Goal: Find specific page/section: Find specific page/section

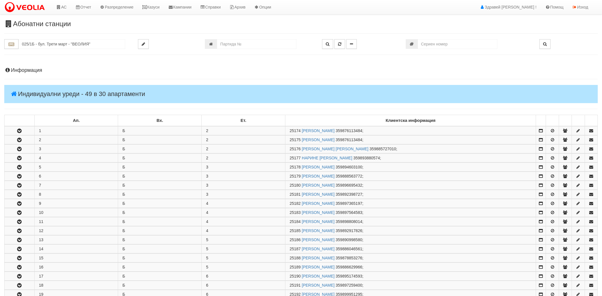
scroll to position [158, 0]
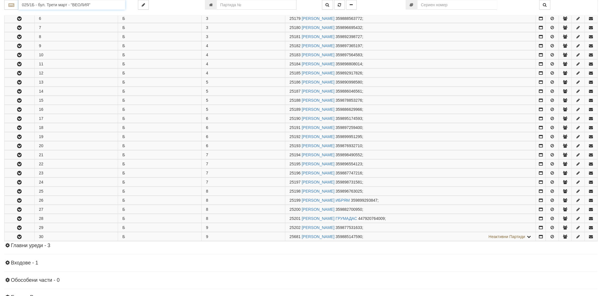
click at [62, 7] on input "025/1Б - бул. Трети март - "ВЕОЛИЯ"" at bounding box center [71, 5] width 107 height 10
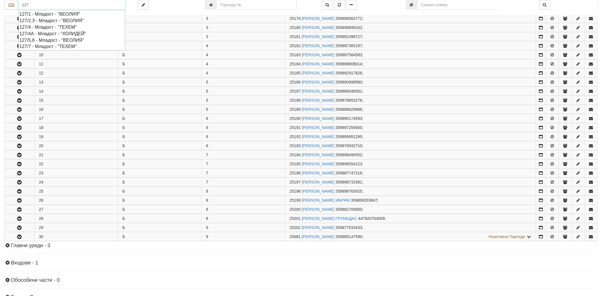
click at [60, 12] on div "127/1 - Младост - "ВЕОЛИЯ"" at bounding box center [71, 14] width 105 height 7
type input "127/1 - Младост - "ВЕОЛИЯ""
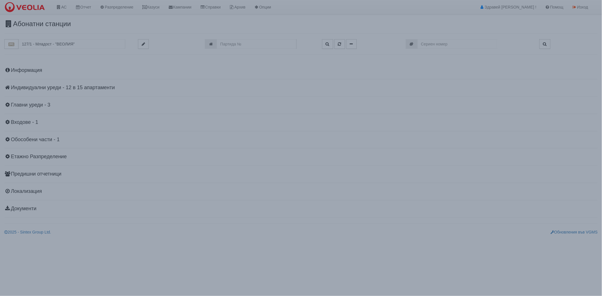
scroll to position [0, 0]
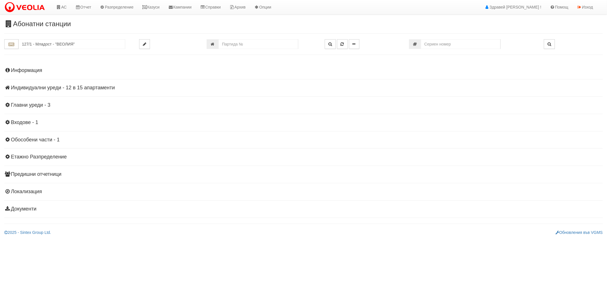
click at [34, 88] on h4 "Индивидуални уреди - 12 в 15 апартаменти" at bounding box center [303, 88] width 598 height 6
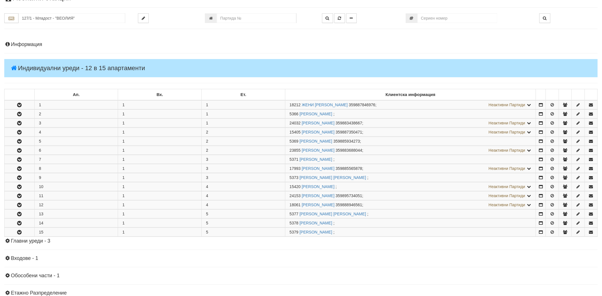
scroll to position [63, 0]
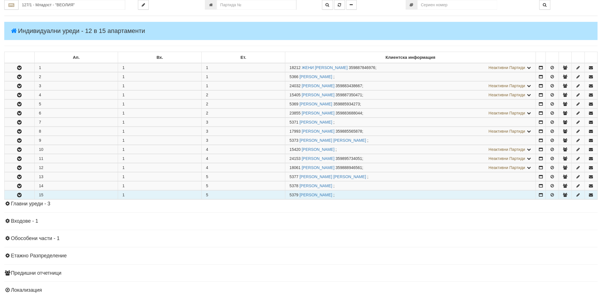
click at [19, 199] on button "button" at bounding box center [20, 195] width 30 height 9
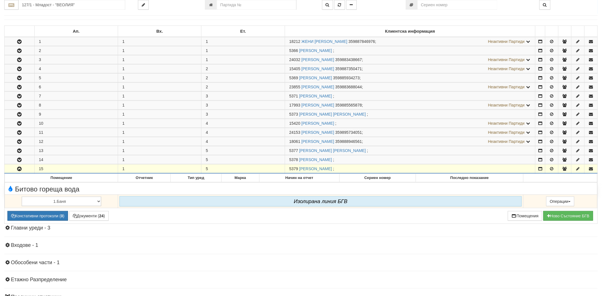
scroll to position [0, 0]
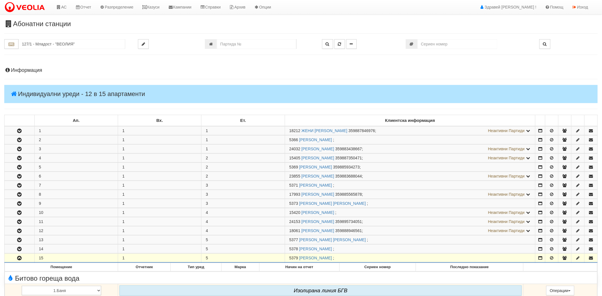
click at [41, 72] on h4 "Информация" at bounding box center [300, 71] width 593 height 6
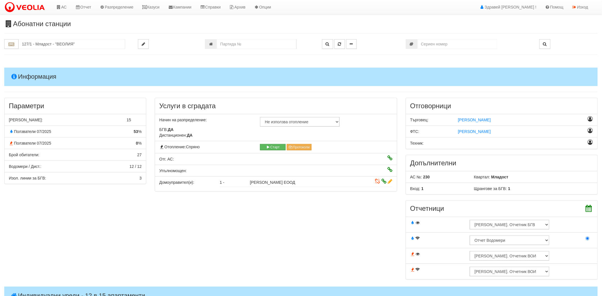
click at [41, 72] on h4 "Информация" at bounding box center [300, 77] width 593 height 18
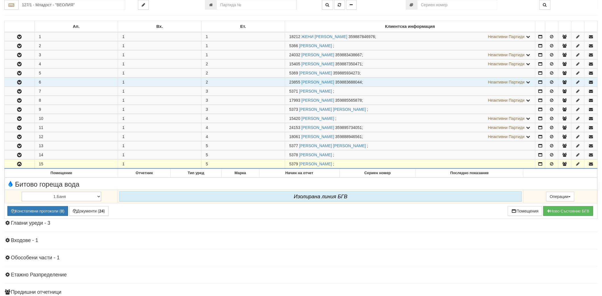
scroll to position [95, 0]
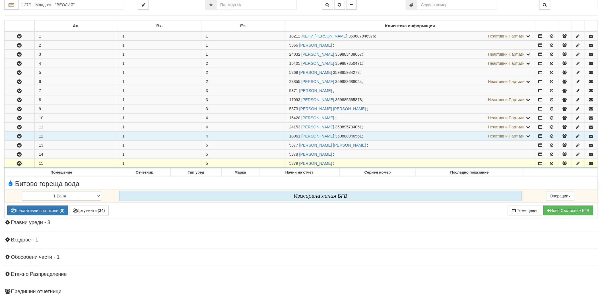
click at [18, 137] on icon "button" at bounding box center [19, 137] width 7 height 4
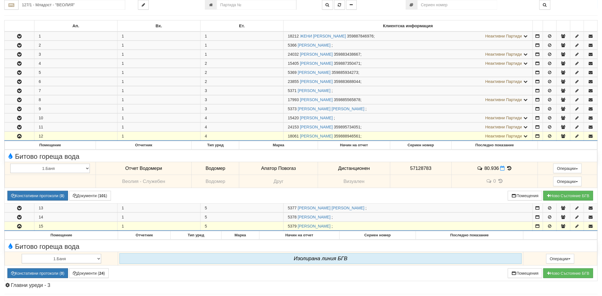
click at [16, 138] on icon "button" at bounding box center [19, 137] width 7 height 4
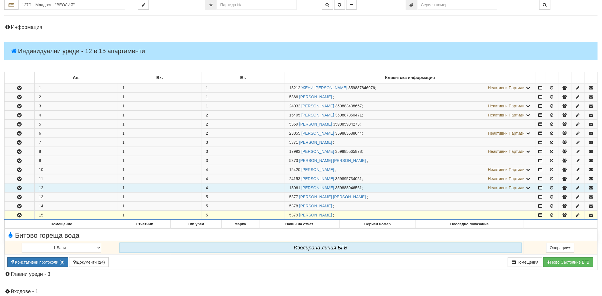
scroll to position [32, 0]
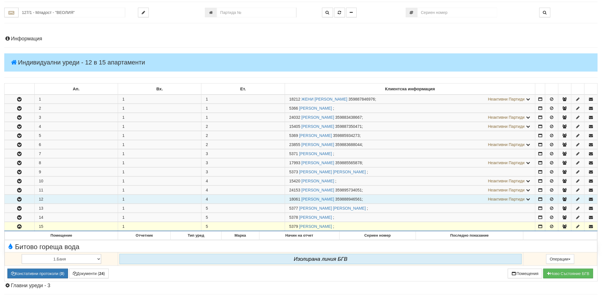
click at [18, 200] on icon "button" at bounding box center [19, 200] width 7 height 4
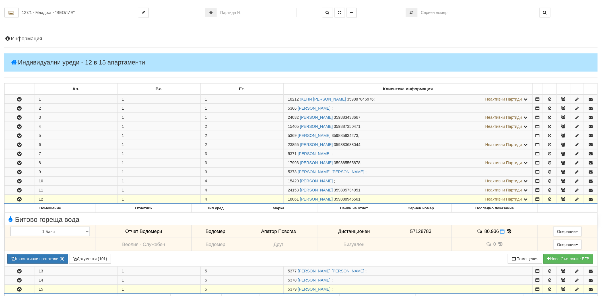
click at [18, 200] on icon "button" at bounding box center [19, 200] width 7 height 4
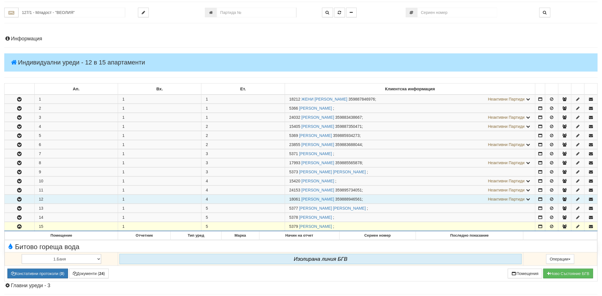
scroll to position [0, 0]
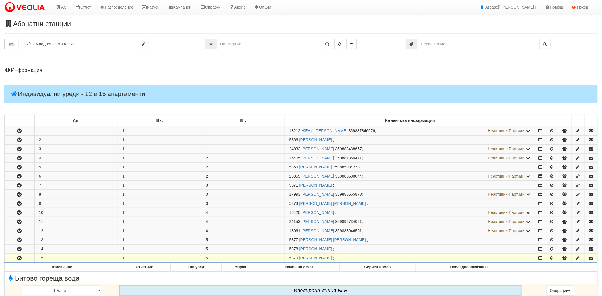
click at [37, 71] on h4 "Информация" at bounding box center [300, 71] width 593 height 6
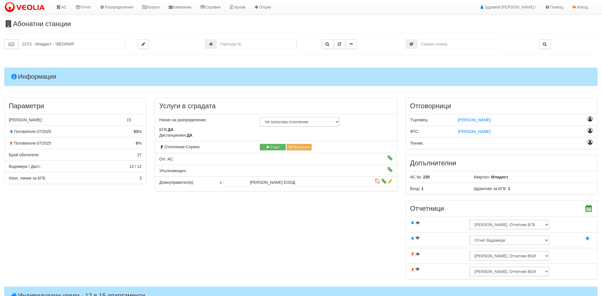
click at [37, 72] on h4 "Информация" at bounding box center [300, 77] width 593 height 18
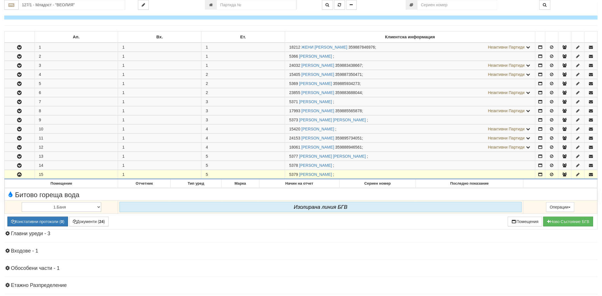
scroll to position [95, 0]
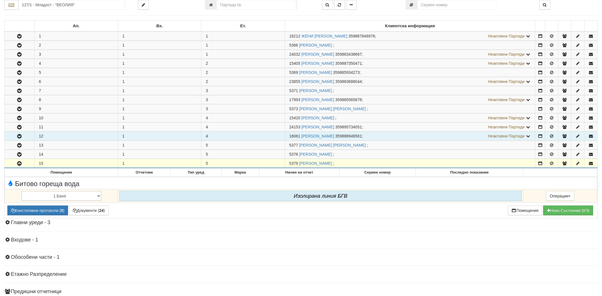
click at [17, 137] on icon "button" at bounding box center [19, 137] width 7 height 4
